Goal: Transaction & Acquisition: Purchase product/service

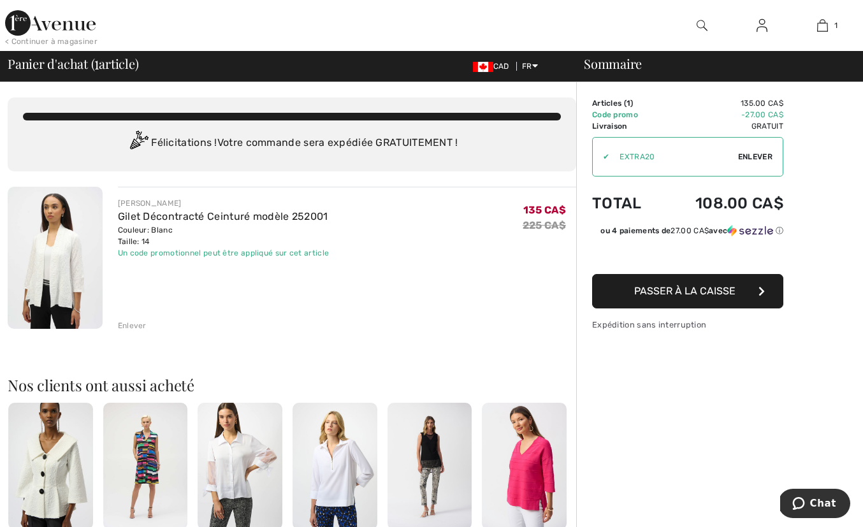
click at [675, 288] on span "Passer à la caisse" at bounding box center [685, 291] width 101 height 12
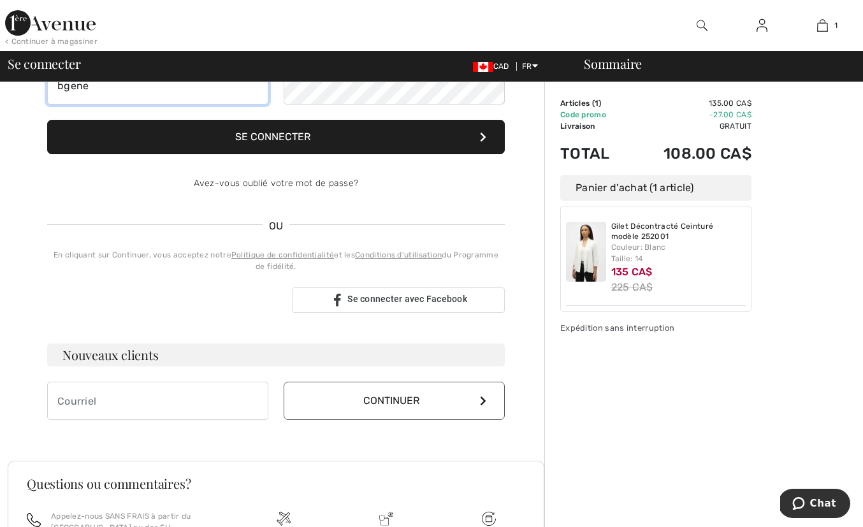
scroll to position [155, 0]
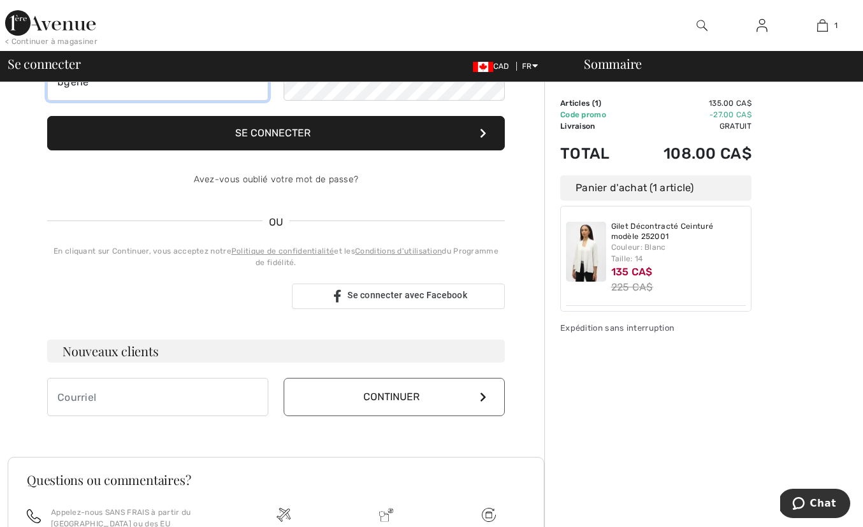
type input "bgene"
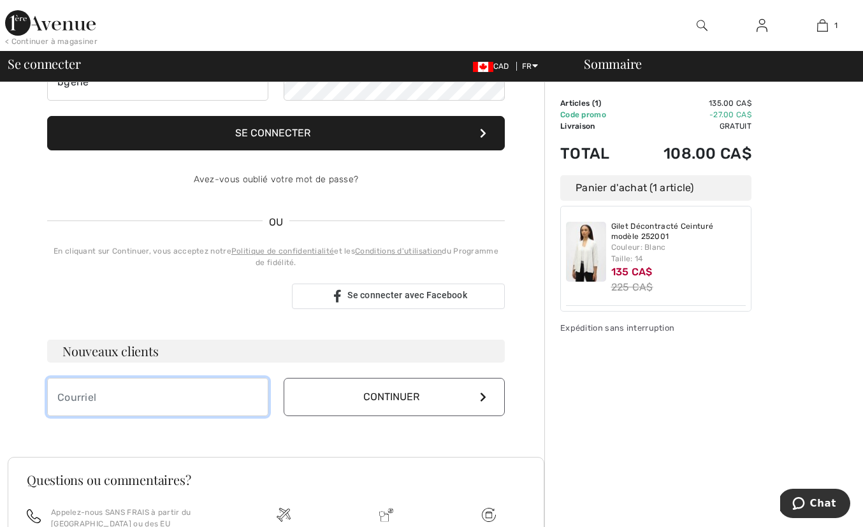
click at [110, 402] on input "email" at bounding box center [157, 397] width 221 height 38
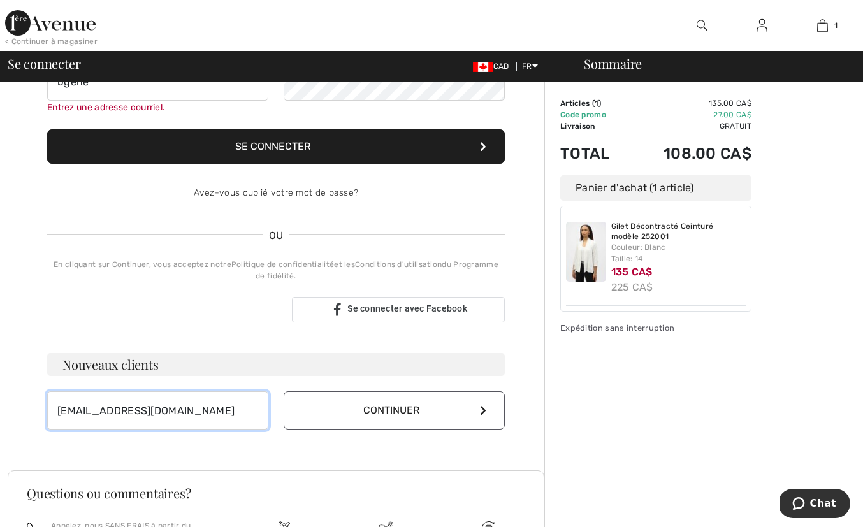
type input "bgenest@icloud.com"
click at [481, 413] on icon at bounding box center [483, 411] width 6 height 10
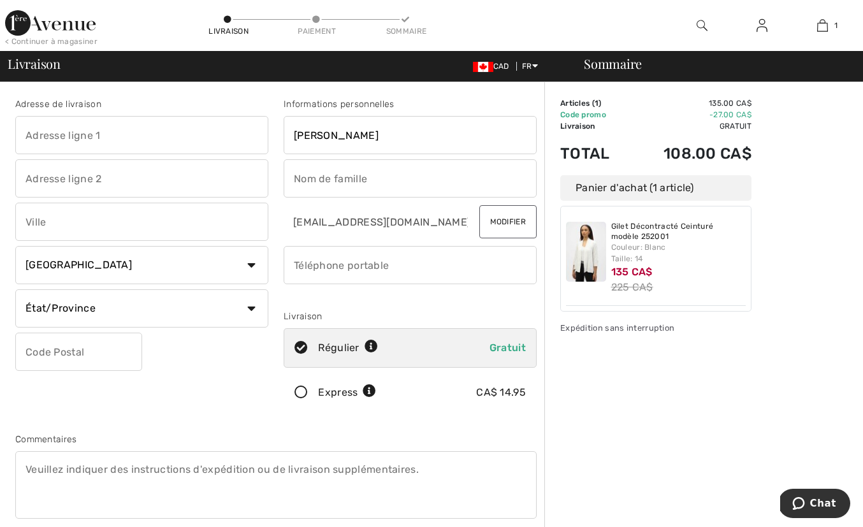
type input "Brigitte"
type input "Genest"
type input "Brigitte"
type input "865, 85e rue"
type input "St-Georges"
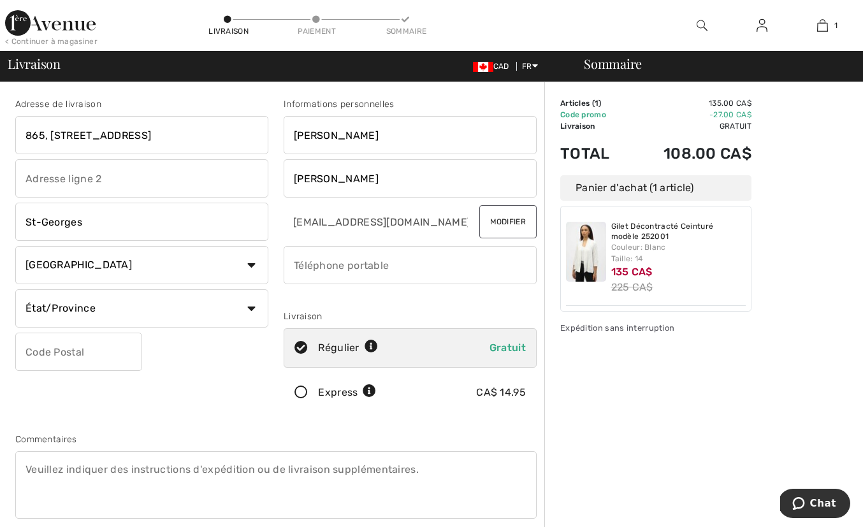
select select "QC"
type input "G5Y7M9"
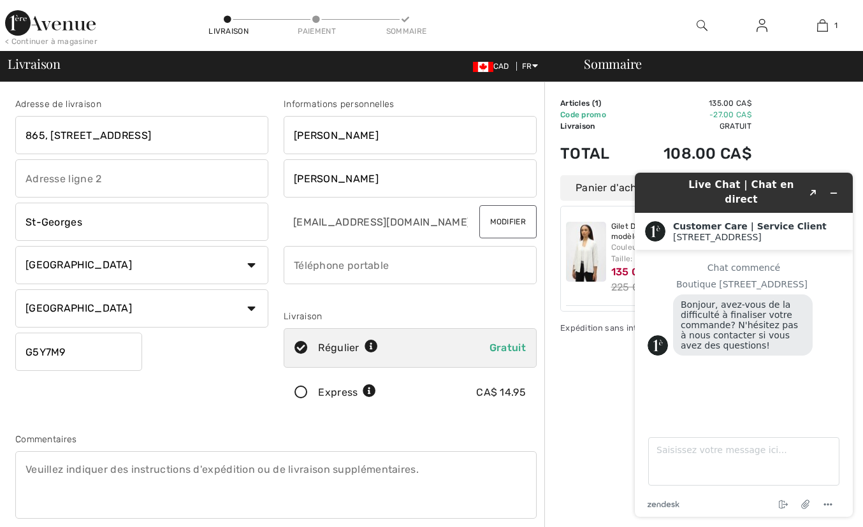
click at [817, 149] on div "Sommaire Description Articles ( 1 ) 135.00 CA$ Code promo -27.00 CA$ Livraison …" at bounding box center [704, 468] width 319 height 772
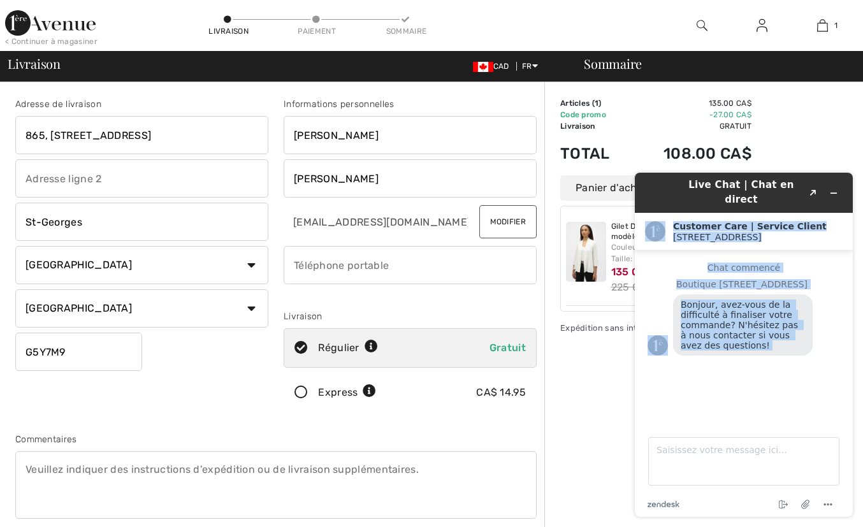
drag, startPoint x: 658, startPoint y: 192, endPoint x: 652, endPoint y: 424, distance: 232.2
click at [652, 424] on div "Live Chat | Chat en direct Created with Sketch. Customer Care | Service Client …" at bounding box center [744, 345] width 218 height 344
click at [836, 189] on icon "Réduire le widget" at bounding box center [834, 193] width 9 height 9
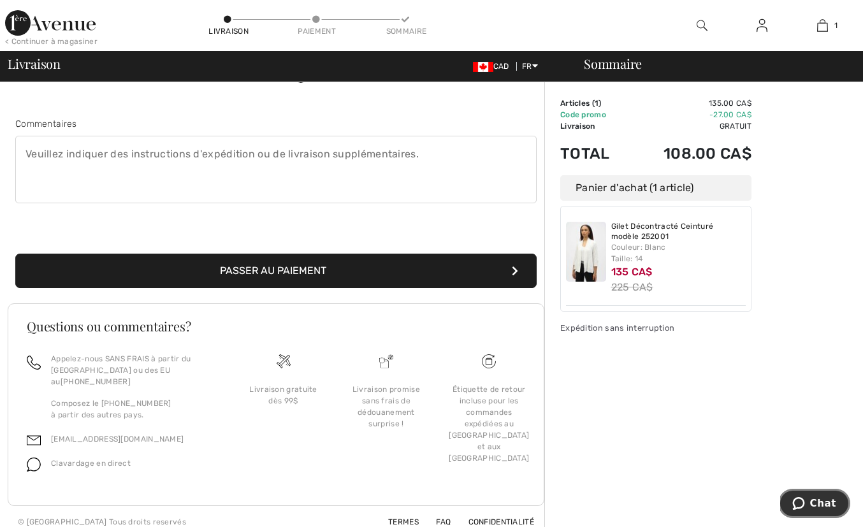
scroll to position [315, 0]
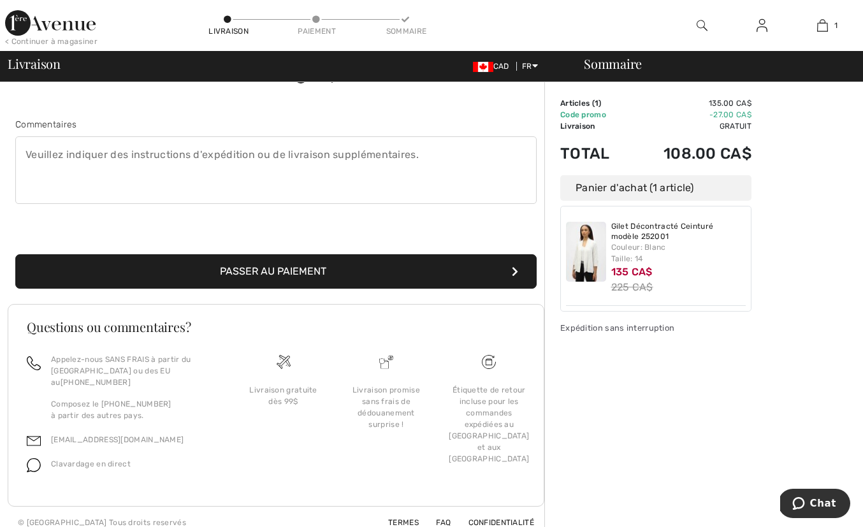
click at [342, 269] on button "Passer au paiement" at bounding box center [276, 271] width 522 height 34
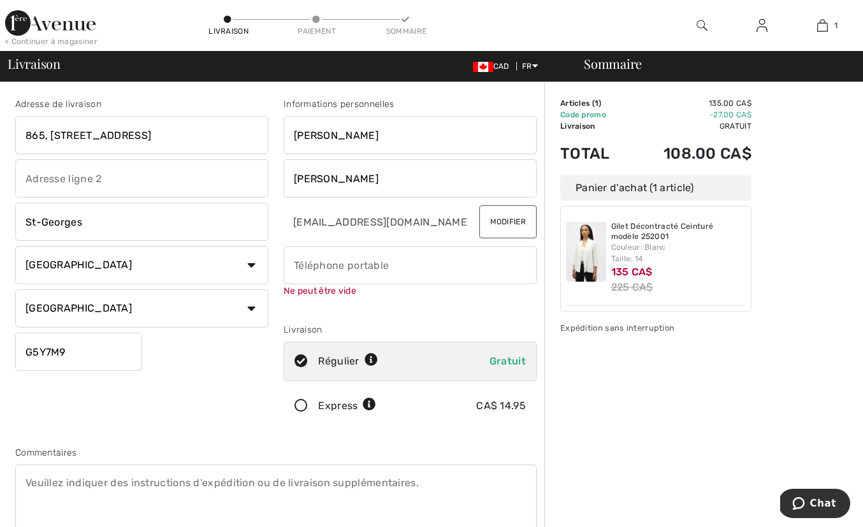
scroll to position [0, 0]
click at [311, 263] on input "phone" at bounding box center [410, 265] width 253 height 38
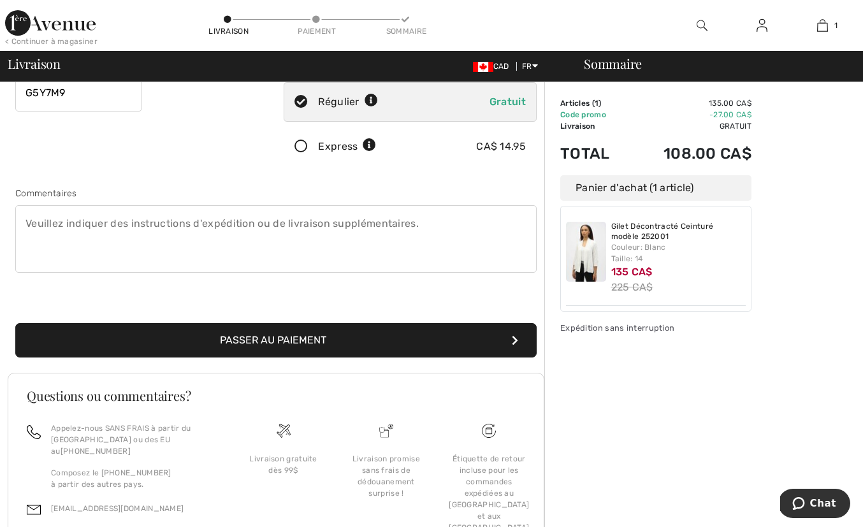
scroll to position [263, 0]
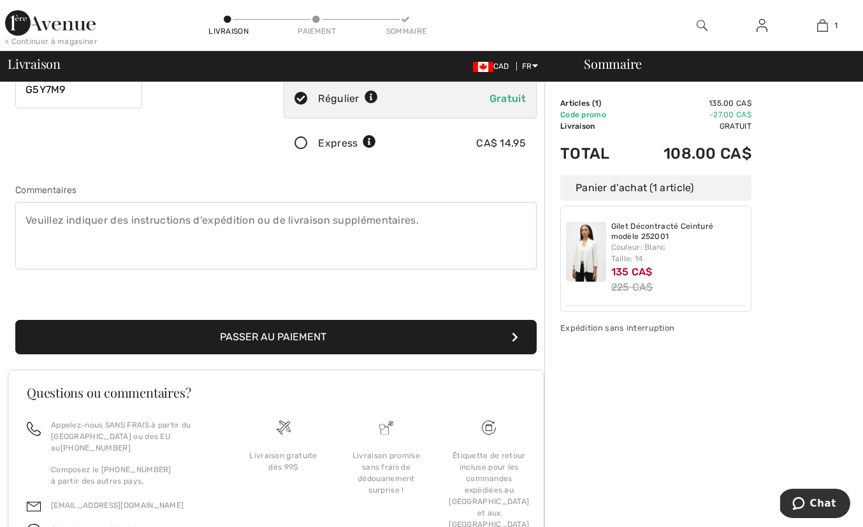
type input "4182257172"
click at [379, 337] on button "Passer au paiement" at bounding box center [276, 337] width 522 height 34
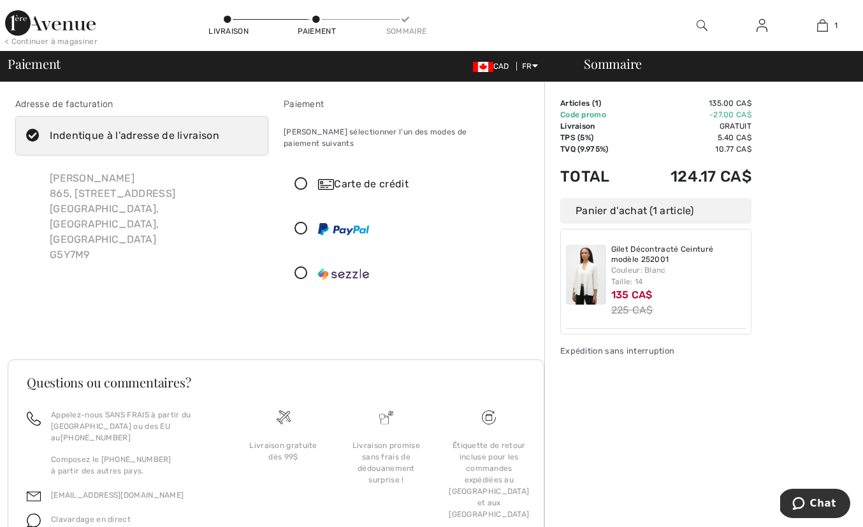
click at [303, 178] on icon at bounding box center [301, 184] width 34 height 13
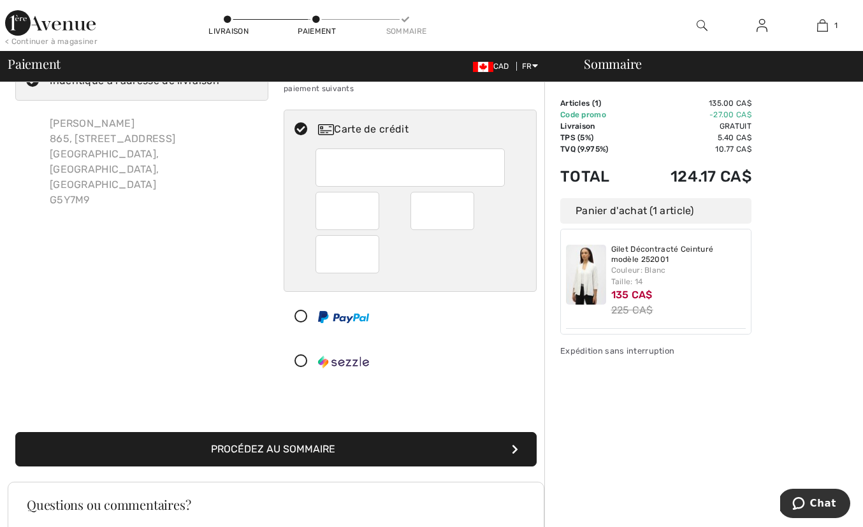
scroll to position [56, 0]
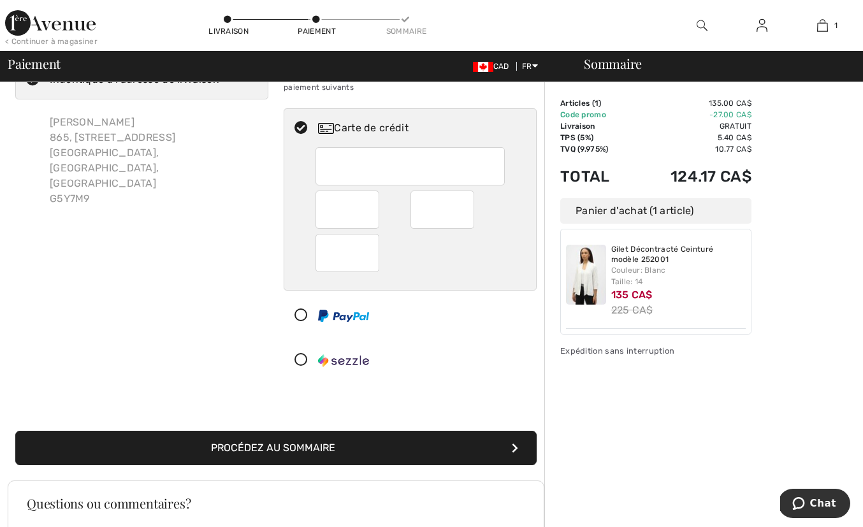
click at [425, 438] on button "Procédez au sommaire" at bounding box center [276, 448] width 522 height 34
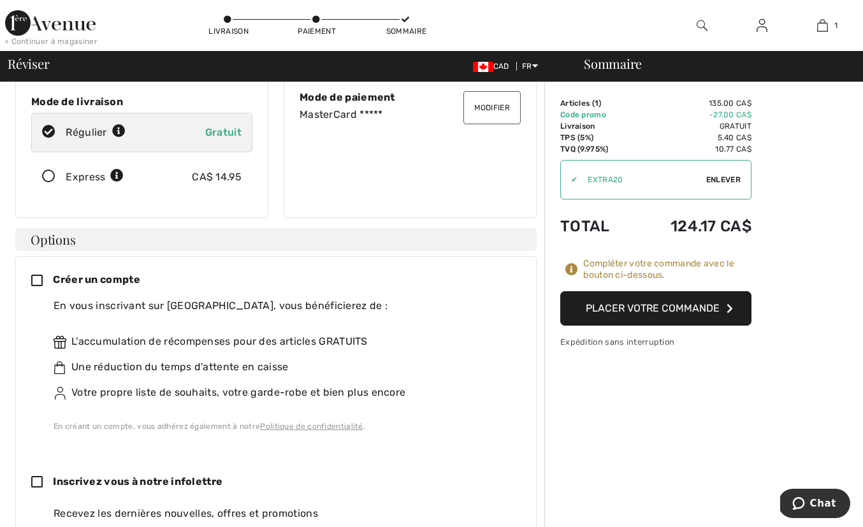
scroll to position [193, 0]
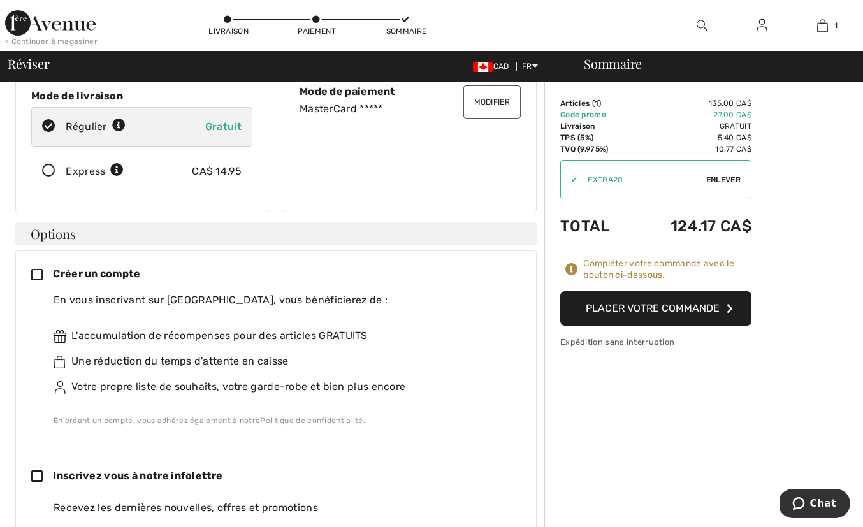
click at [68, 268] on span "Créer un compte" at bounding box center [96, 274] width 87 height 12
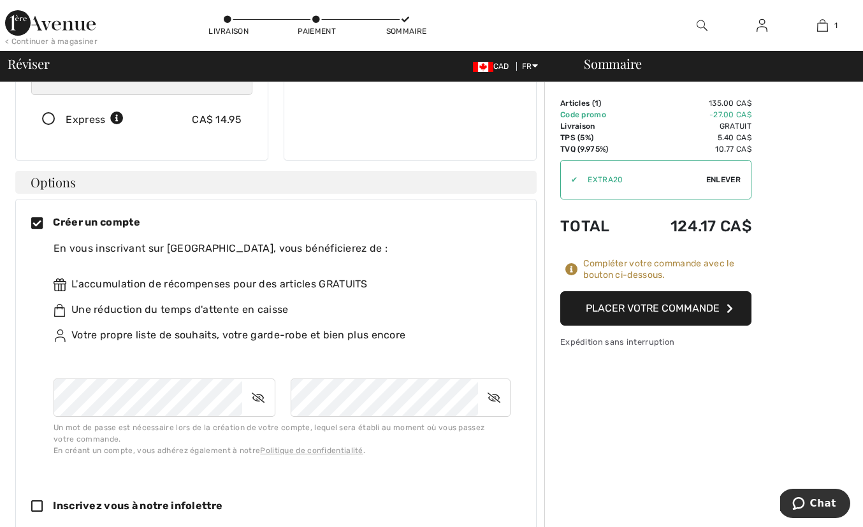
scroll to position [246, 0]
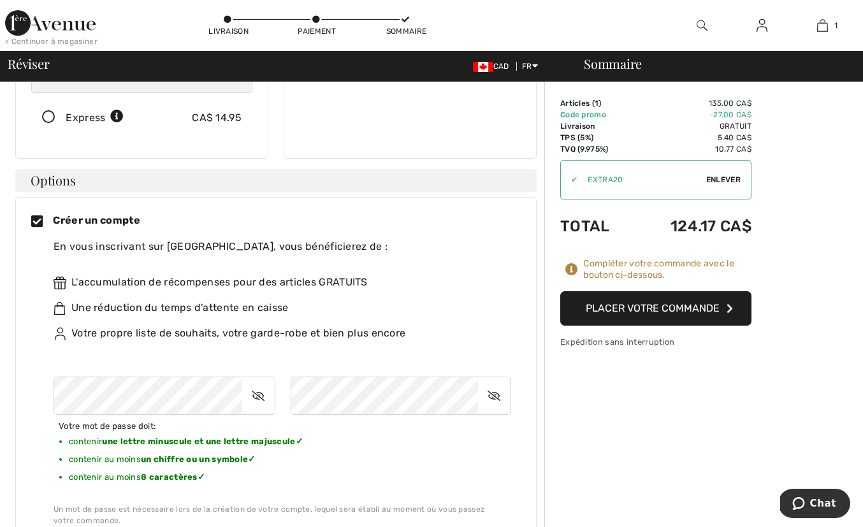
click at [258, 383] on icon at bounding box center [258, 395] width 32 height 29
click at [491, 381] on icon at bounding box center [494, 395] width 32 height 29
click at [492, 381] on icon at bounding box center [495, 395] width 31 height 29
click at [261, 381] on icon at bounding box center [259, 395] width 31 height 29
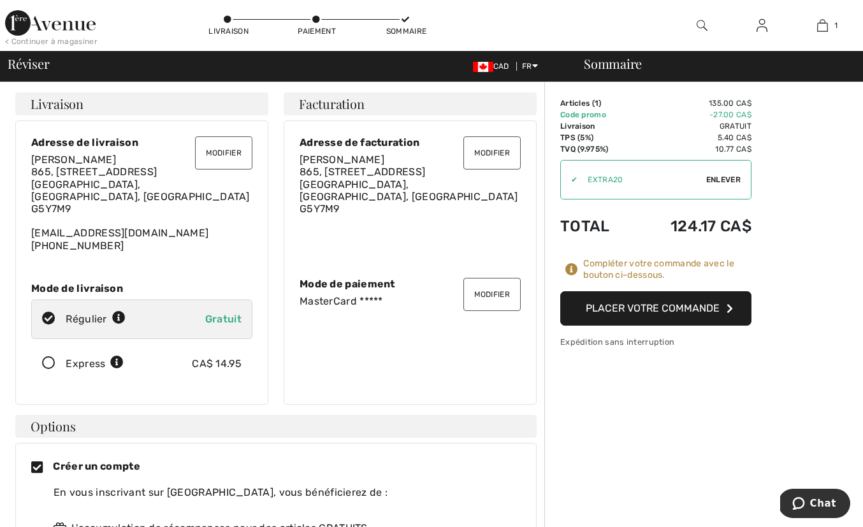
scroll to position [0, 0]
click at [608, 304] on button "Placer votre commande" at bounding box center [656, 308] width 191 height 34
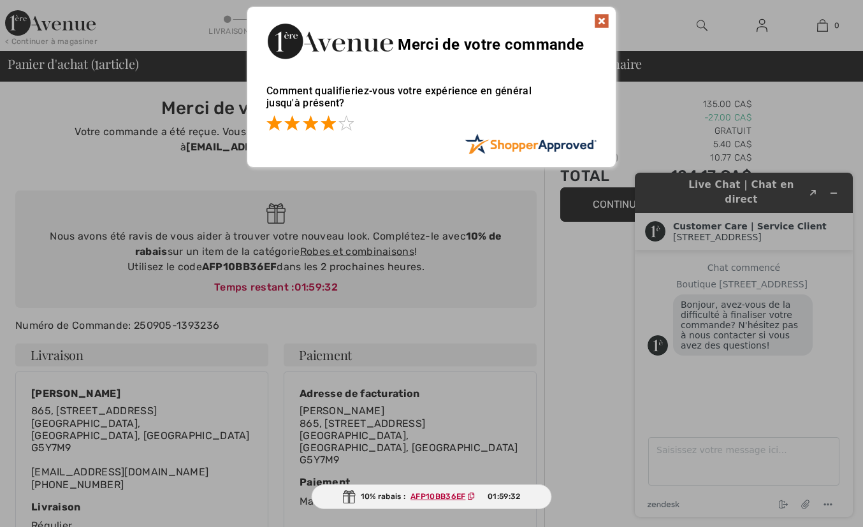
click at [327, 120] on span at bounding box center [328, 122] width 15 height 15
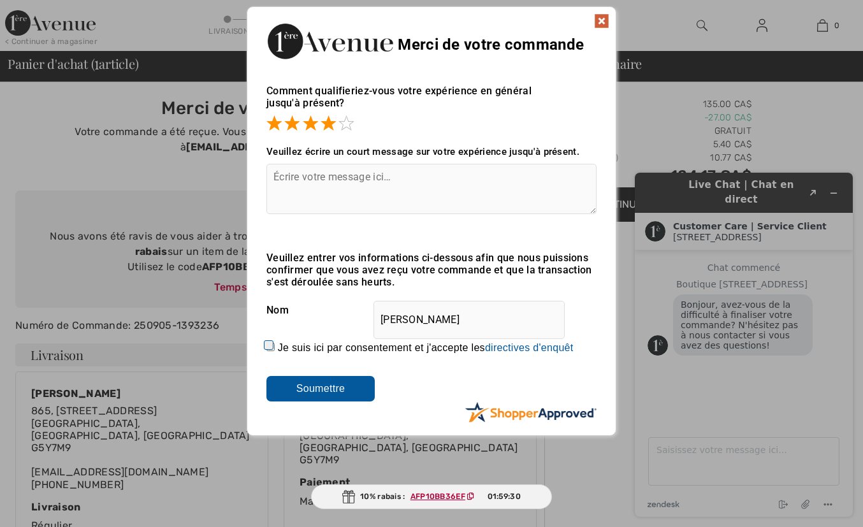
click at [341, 387] on input "Soumettre" at bounding box center [321, 389] width 108 height 26
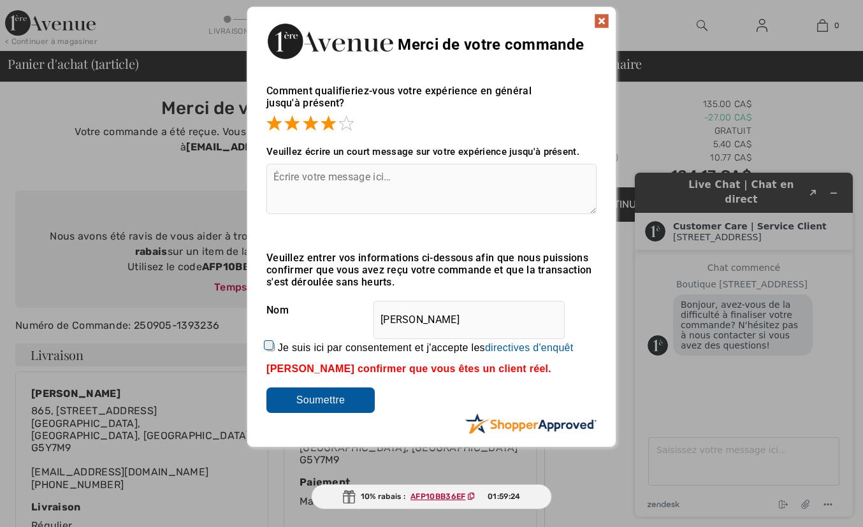
click at [267, 345] on input "Je suis ici par consentement et j'accepte les En soumettant une évaluation, vou…" at bounding box center [271, 347] width 8 height 8
checkbox input "true"
click at [319, 404] on input "Soumettre" at bounding box center [321, 401] width 108 height 26
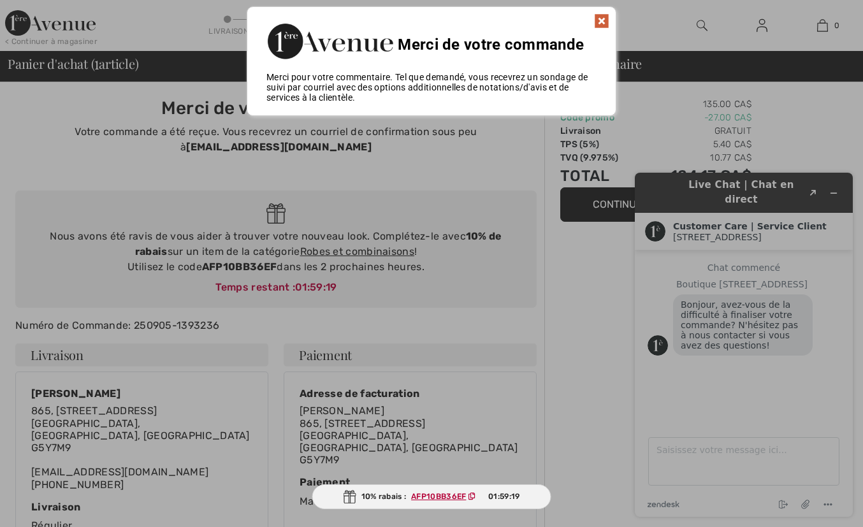
click at [548, 302] on div at bounding box center [431, 263] width 863 height 527
click at [435, 495] on ins "AFP10BB36EF" at bounding box center [438, 496] width 55 height 9
click at [601, 20] on img at bounding box center [601, 20] width 15 height 15
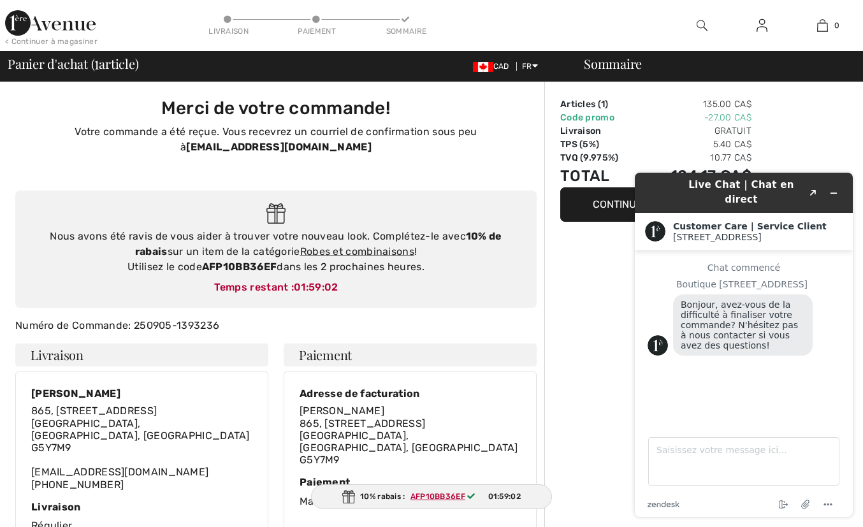
click at [447, 501] on ins "AFP10BB36EF" at bounding box center [438, 496] width 55 height 9
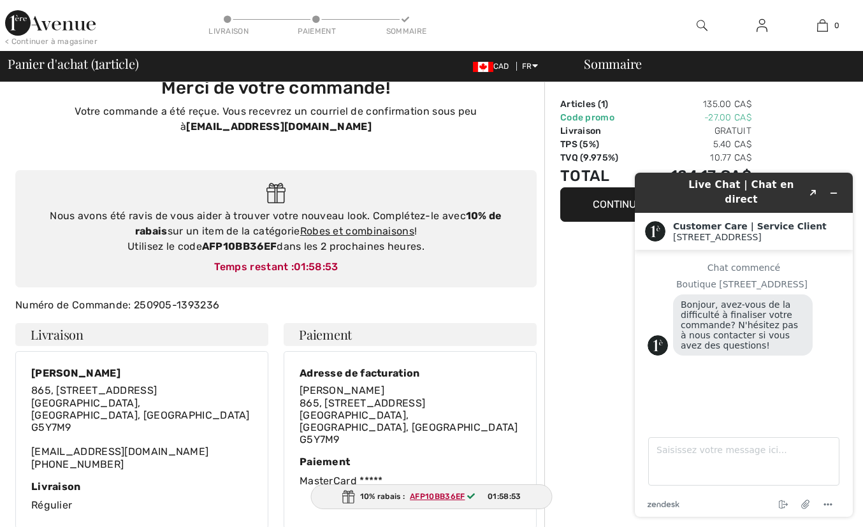
click at [423, 497] on ins "AFP10BB36EF" at bounding box center [437, 496] width 55 height 9
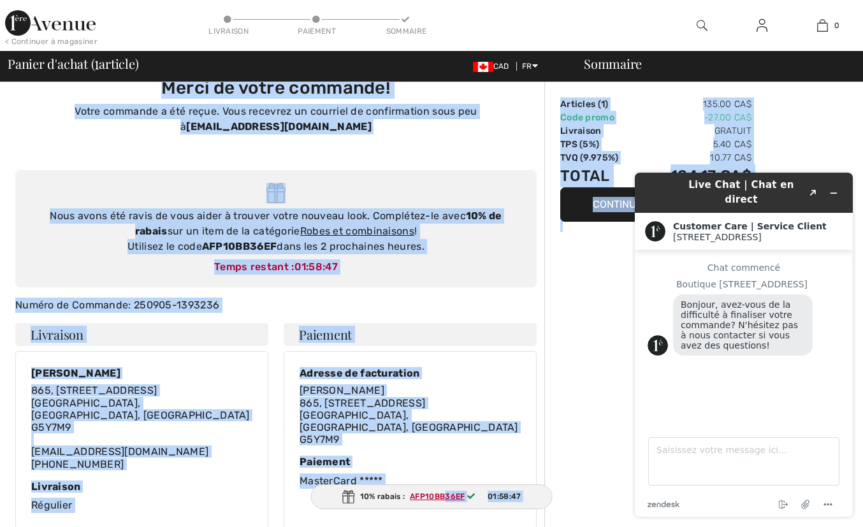
drag, startPoint x: 444, startPoint y: 494, endPoint x: 575, endPoint y: 257, distance: 270.9
click at [575, 257] on main "10% rabais : AFP10BB36EF 01:58:47 Merci de votre commande! Votre commande a été…" at bounding box center [431, 485] width 863 height 846
click at [580, 403] on div "Sommaire Articles ( 1 ) 135.00 CA$ Code promo -27.00 CA$ Livraison Gratuit TPS …" at bounding box center [704, 485] width 319 height 846
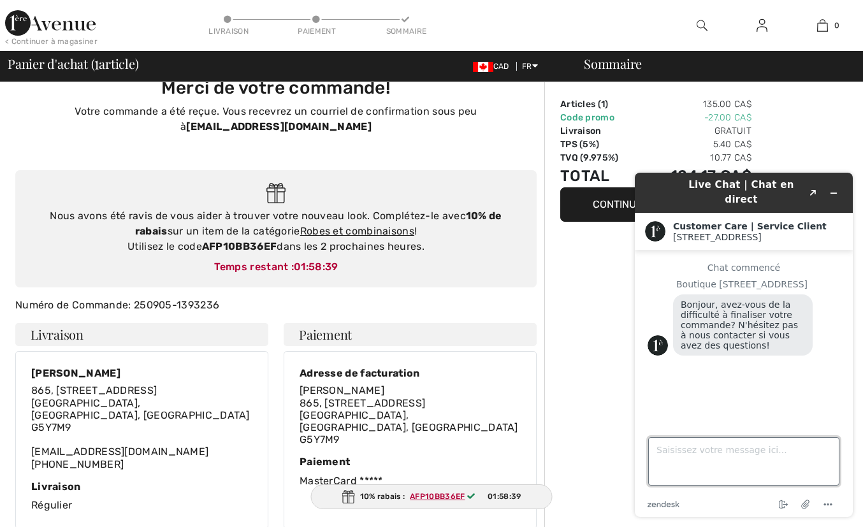
click at [662, 449] on textarea "Saisissez votre message ici..." at bounding box center [744, 461] width 191 height 48
click at [671, 466] on textarea "Est-ce utile pour ma commande, le code AFp10" at bounding box center [744, 461] width 191 height 48
click at [686, 466] on textarea "Est-ce utile pour ma commande, le code AFP10" at bounding box center [744, 461] width 191 height 48
type textarea "Est-ce utile pour ma commande, le code AFP10BB36EF?à"
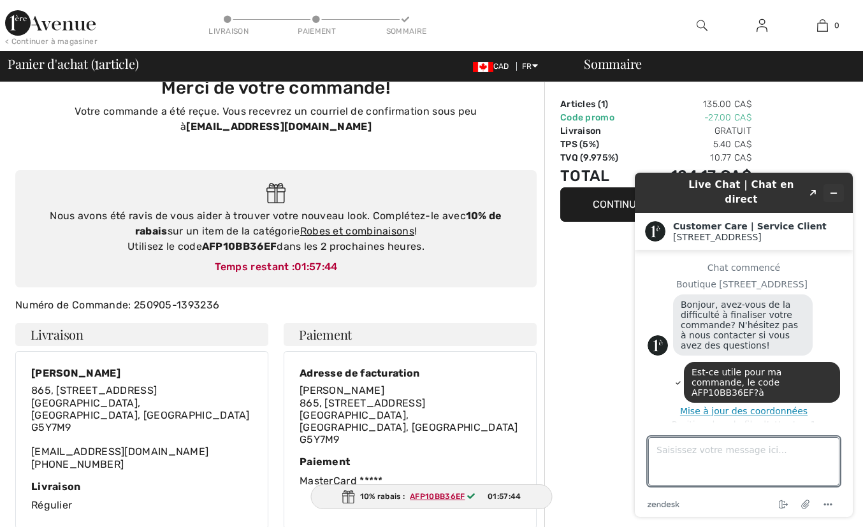
click at [833, 189] on icon "Réduire le widget" at bounding box center [834, 193] width 9 height 9
